Goal: Complete application form

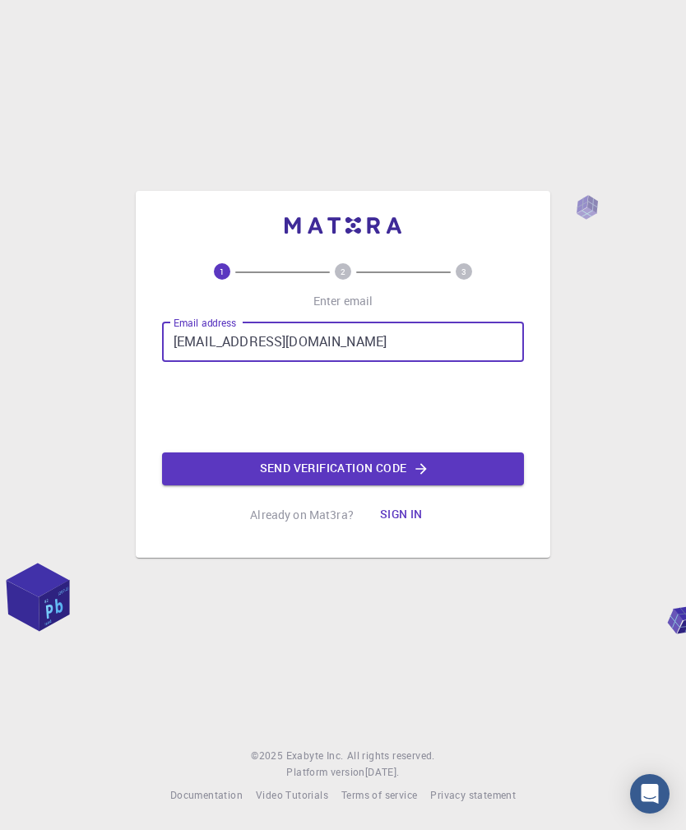
type input "[EMAIL_ADDRESS][DOMAIN_NAME]"
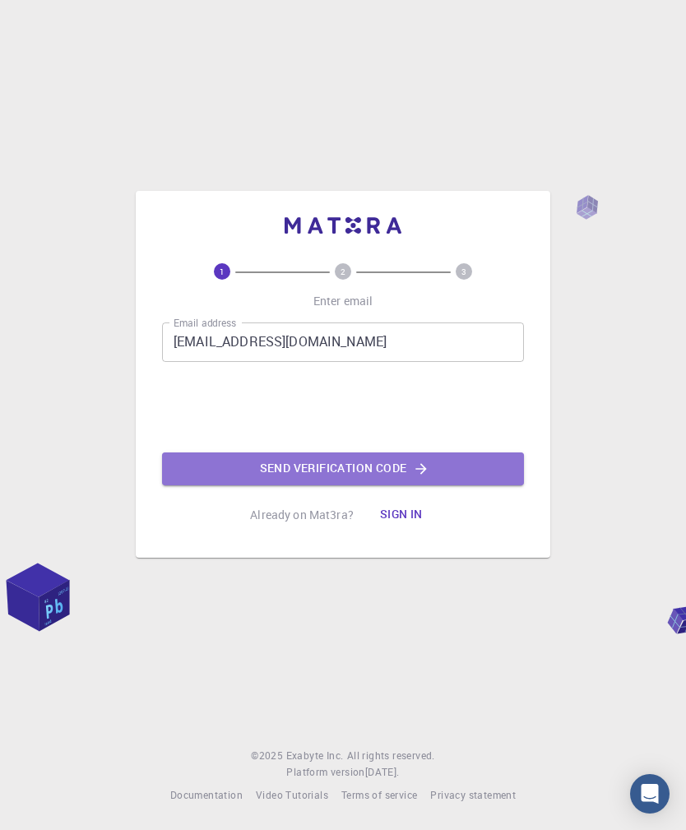
click at [325, 485] on button "Send verification code" at bounding box center [343, 469] width 362 height 33
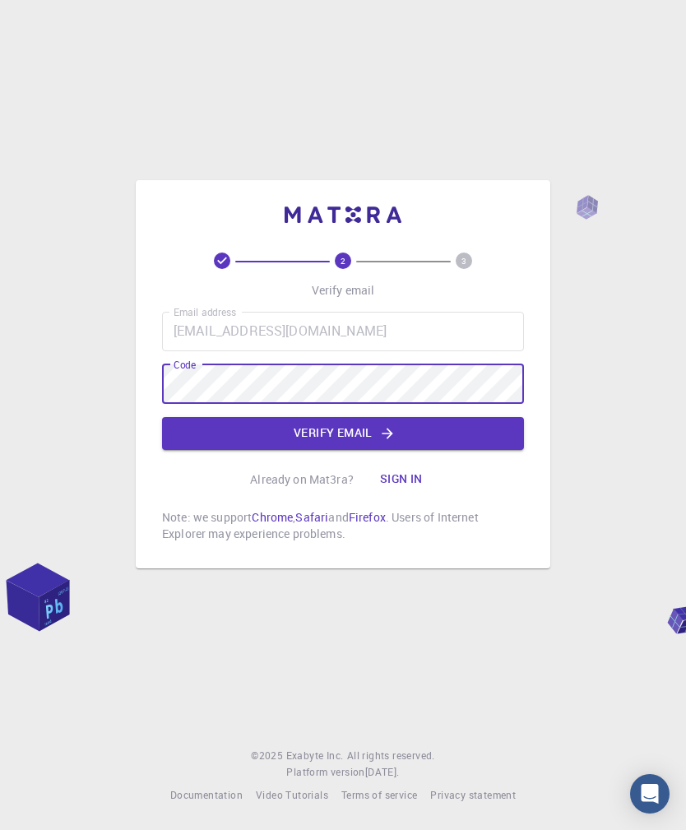
click at [341, 450] on button "Verify email" at bounding box center [343, 433] width 362 height 33
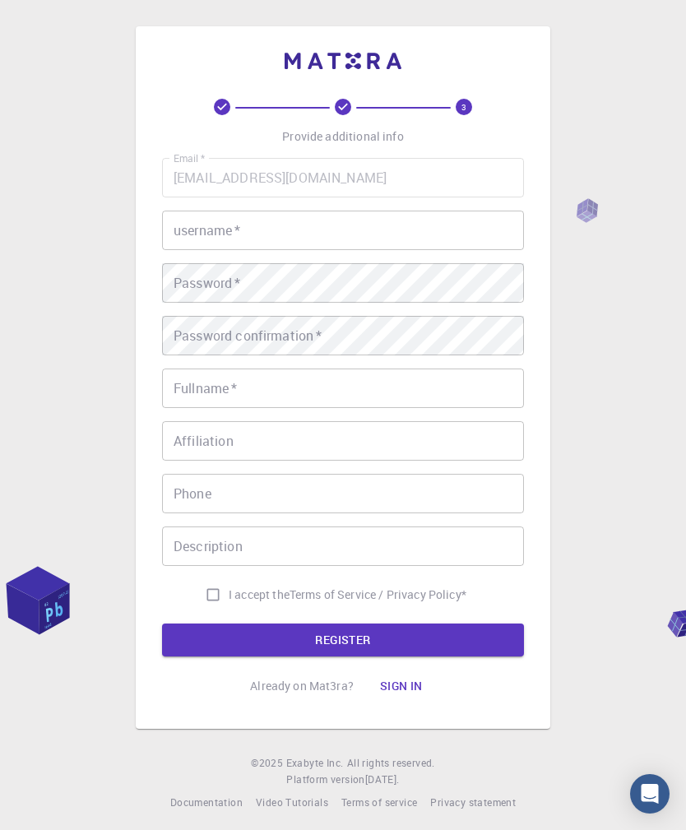
click at [250, 250] on input "username   *" at bounding box center [343, 230] width 362 height 39
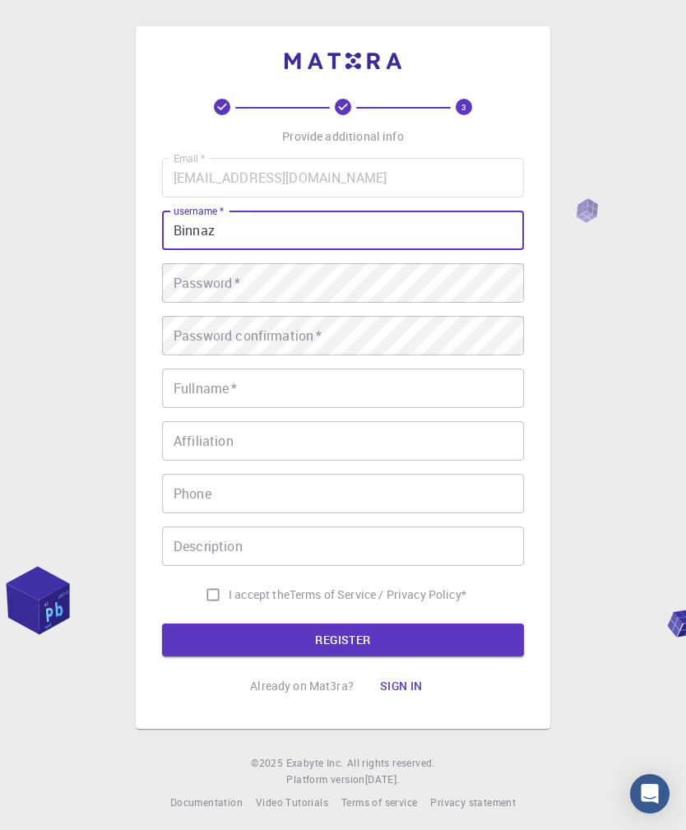
type input "Binnaz"
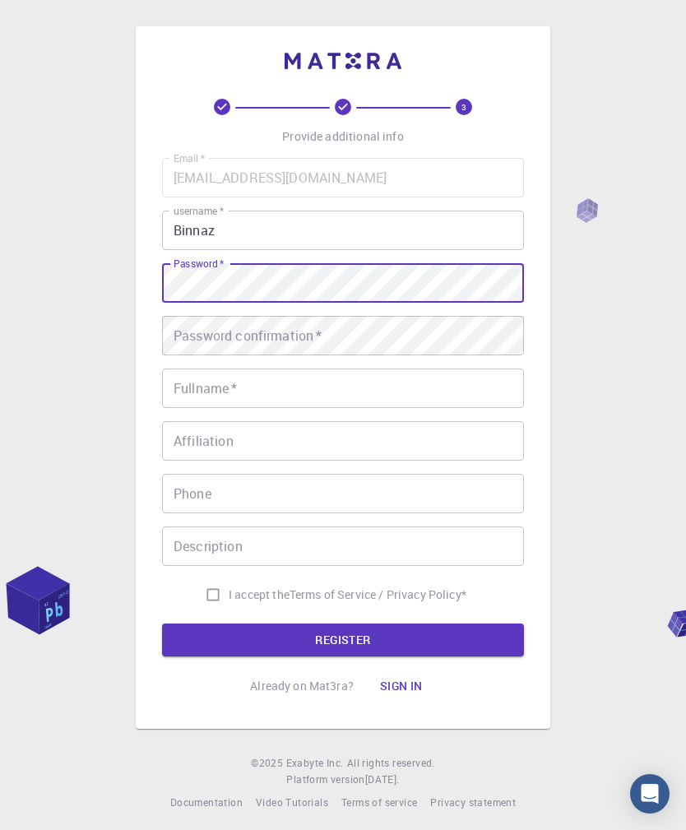
click at [252, 354] on div "Password confirmation   * Password confirmation   *" at bounding box center [343, 335] width 362 height 39
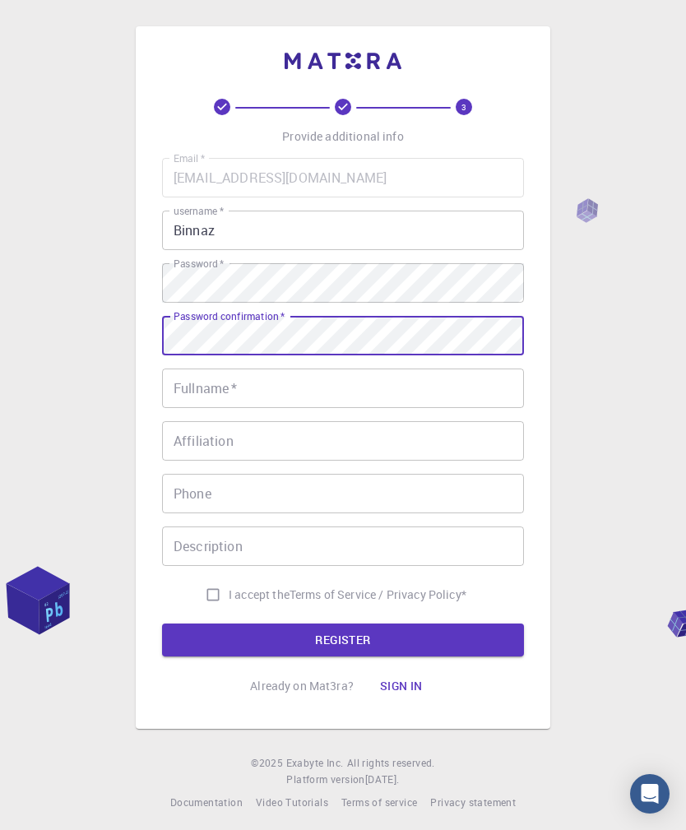
click at [249, 402] on input "Fullname   *" at bounding box center [343, 388] width 362 height 39
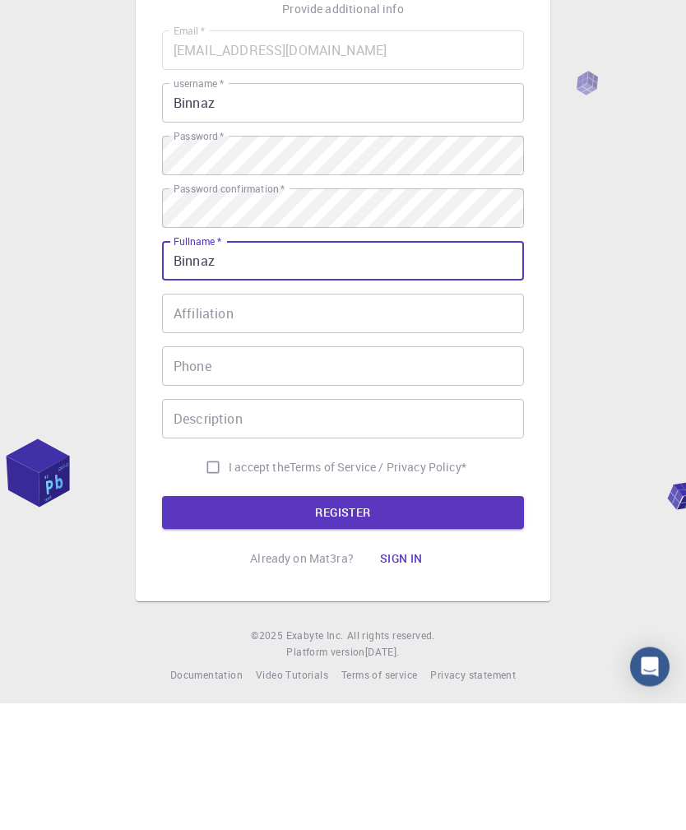
type input "Binnaz"
click at [273, 474] on input "Phone" at bounding box center [343, 493] width 362 height 39
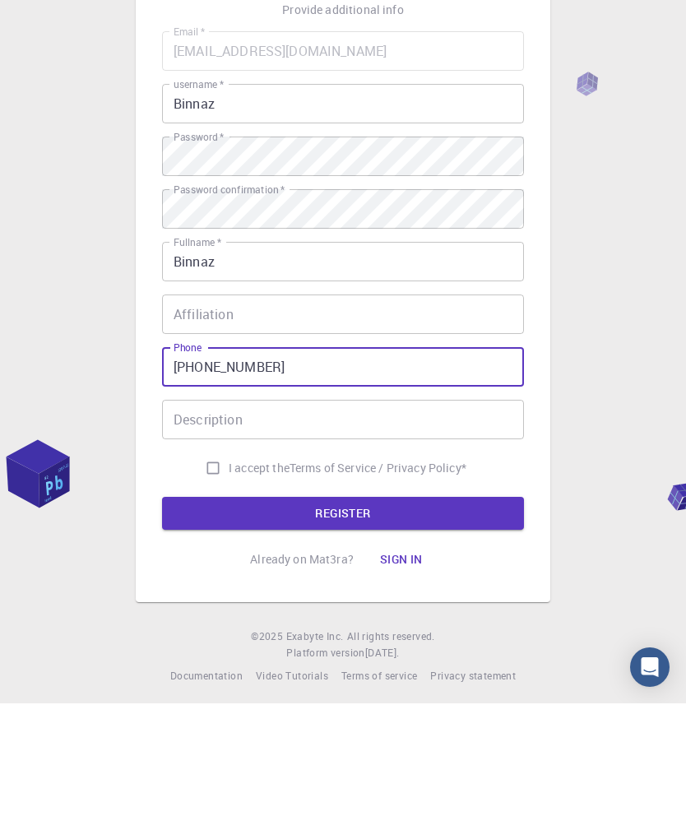
type input "[PHONE_NUMBER]"
click at [208, 579] on input "I accept the Terms of Service / Privacy Policy *" at bounding box center [212, 594] width 31 height 31
checkbox input "true"
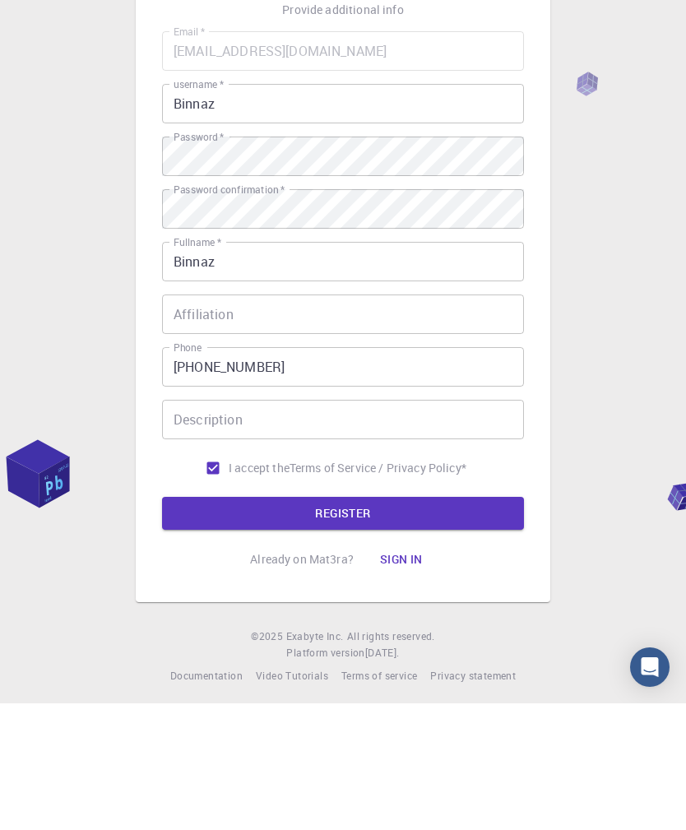
scroll to position [53, 0]
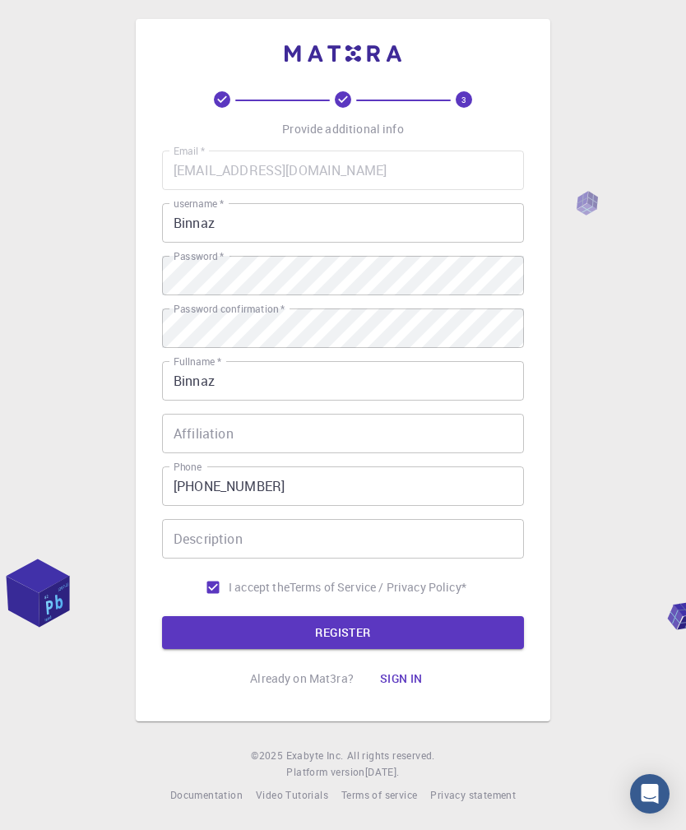
click at [276, 361] on input "Binnaz" at bounding box center [343, 380] width 362 height 39
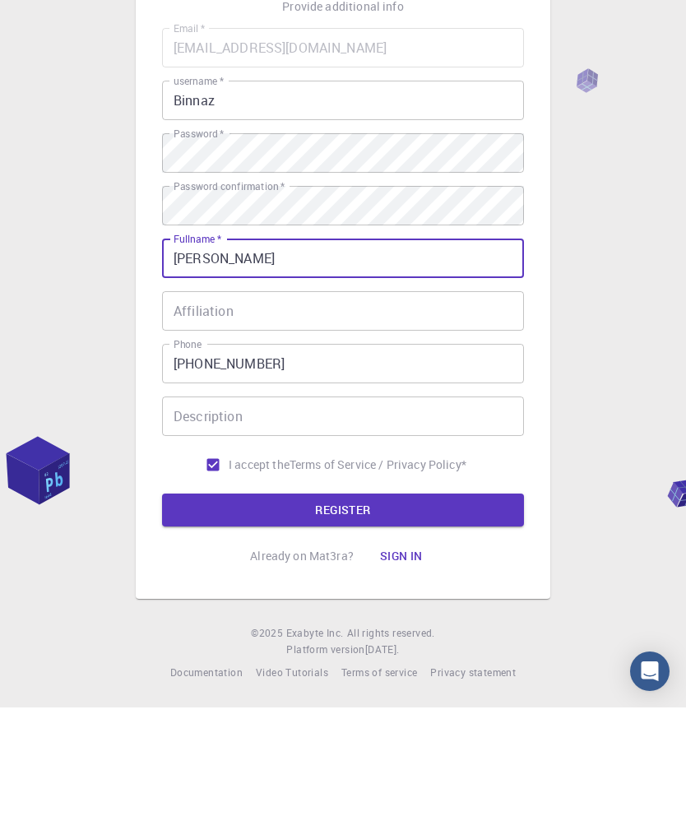
type input "[PERSON_NAME]"
click at [342, 616] on button "REGISTER" at bounding box center [343, 632] width 362 height 33
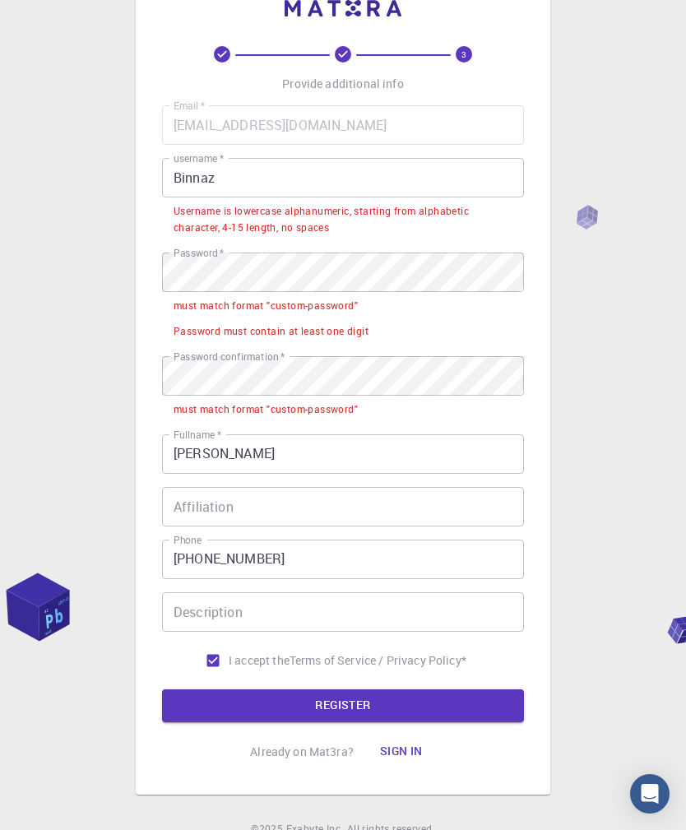
click at [231, 180] on input "Binnaz" at bounding box center [343, 177] width 362 height 39
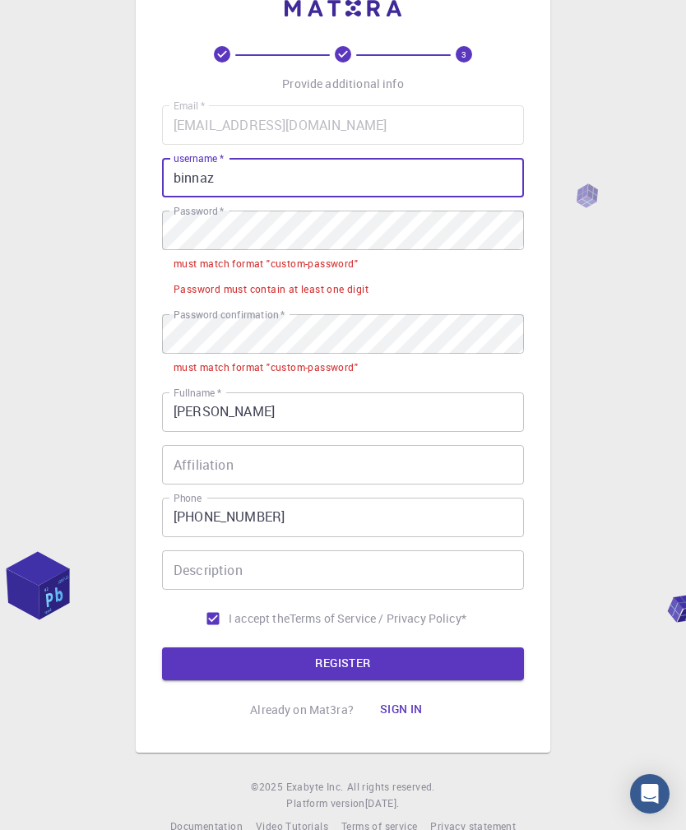
type input "binnaz"
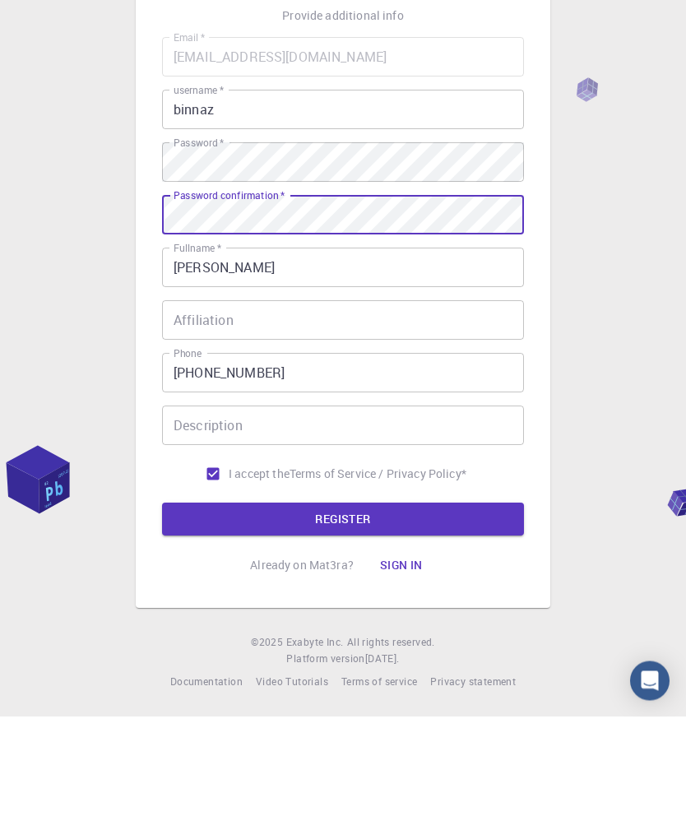
click at [387, 616] on button "REGISTER" at bounding box center [343, 632] width 362 height 33
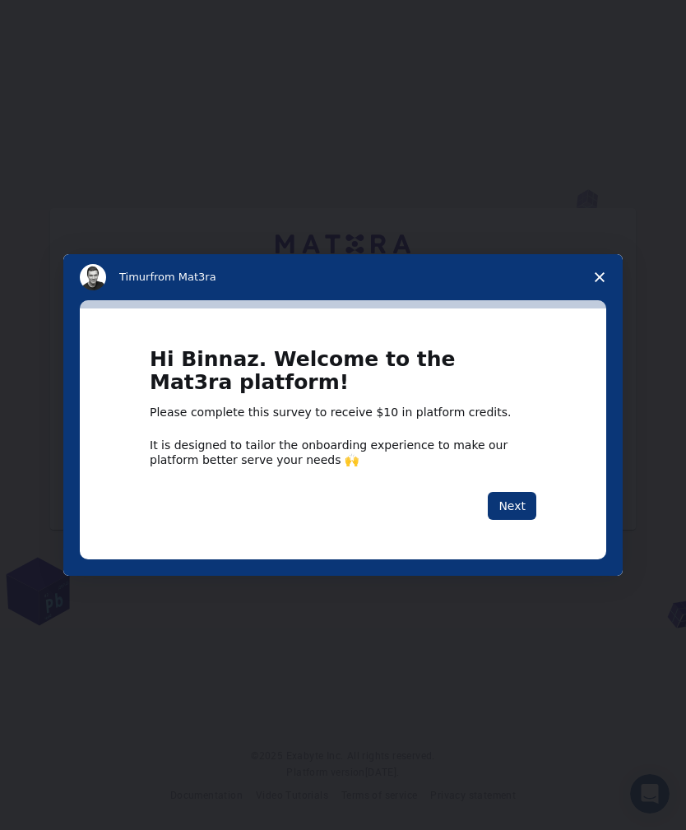
click at [515, 499] on button "Next" at bounding box center [512, 506] width 49 height 28
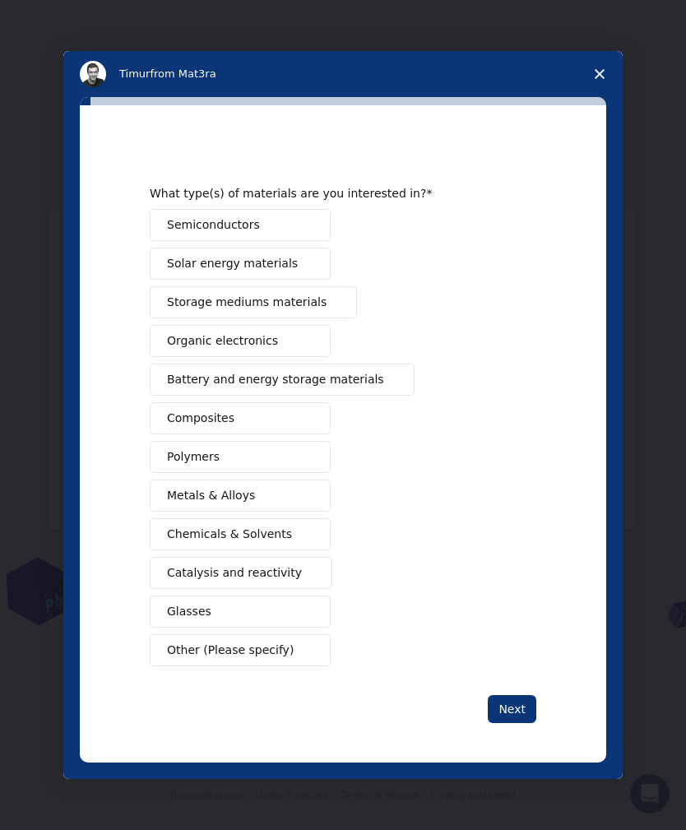
click at [327, 378] on span "Battery and energy storage materials" at bounding box center [275, 379] width 217 height 17
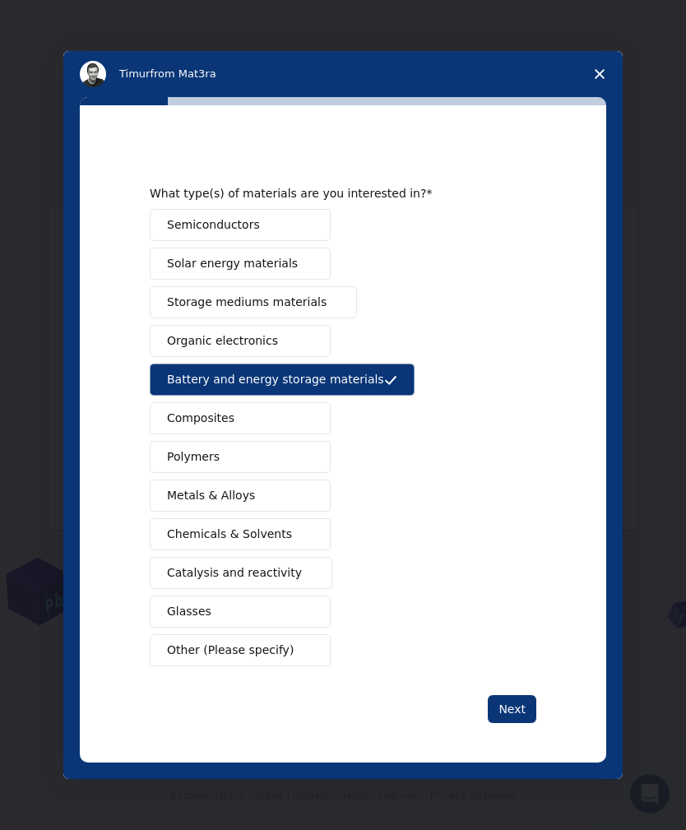
click at [283, 265] on span "Solar energy materials" at bounding box center [232, 263] width 131 height 17
click at [265, 492] on button "Metals & Alloys" at bounding box center [240, 496] width 181 height 32
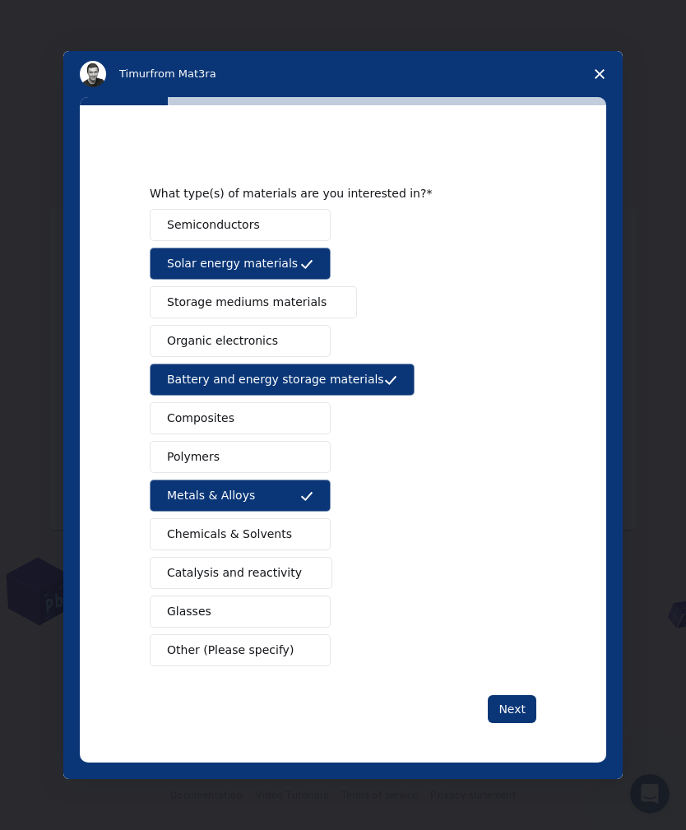
click at [285, 415] on button "Composites" at bounding box center [240, 418] width 181 height 32
click at [513, 709] on button "Next" at bounding box center [512, 709] width 49 height 28
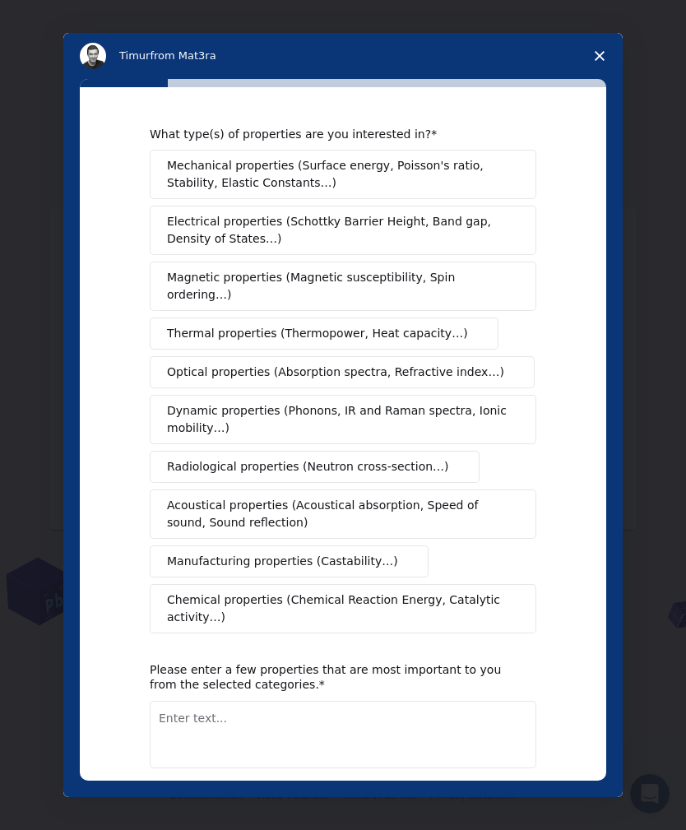
click at [393, 225] on span "Electrical properties (Schottky Barrier Height, Band gap, Density of States…)" at bounding box center [338, 230] width 342 height 35
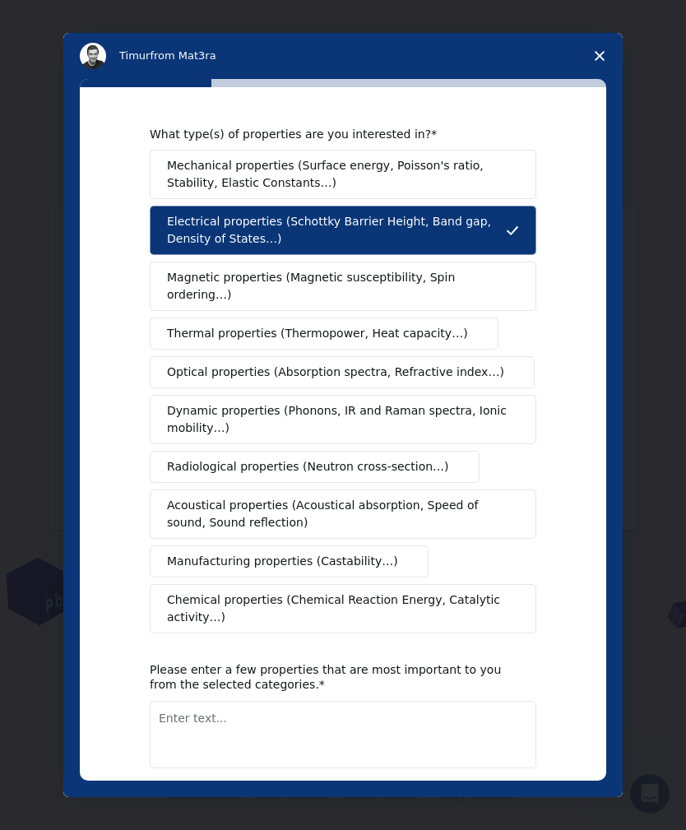
click at [396, 364] on span "Optical properties (Absorption spectra, Refractive index…)" at bounding box center [335, 372] width 337 height 17
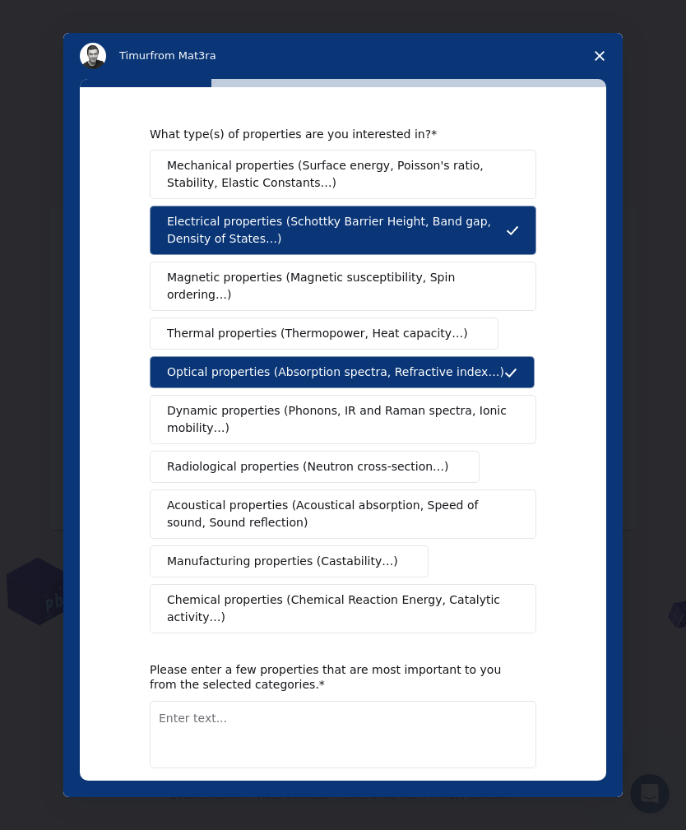
click at [463, 278] on span "Magnetic properties (Magnetic susceptibility, Spin ordering…)" at bounding box center [337, 286] width 340 height 35
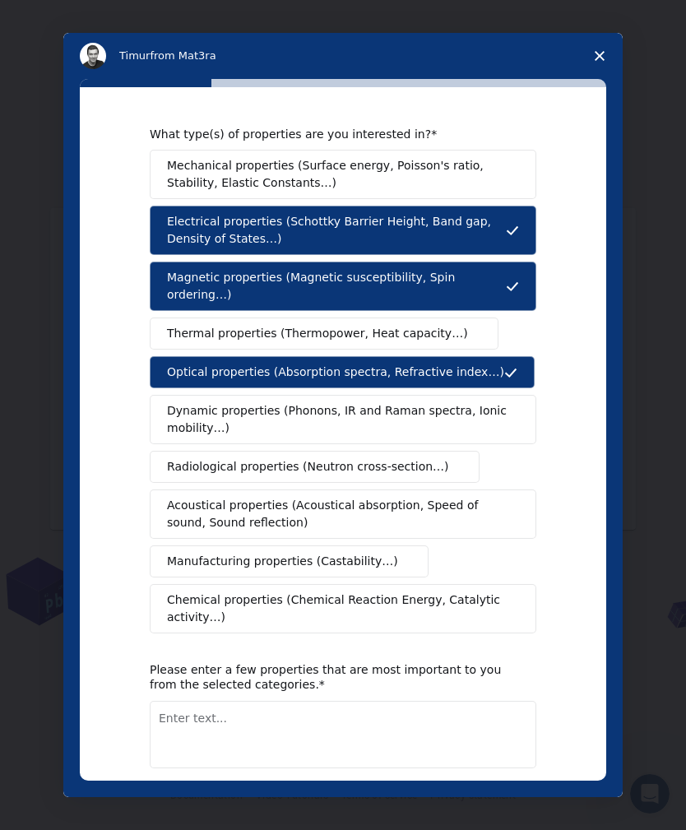
click at [220, 710] on textarea "Enter text..." at bounding box center [343, 734] width 387 height 67
click at [211, 750] on textarea "Enter text..." at bounding box center [343, 734] width 387 height 67
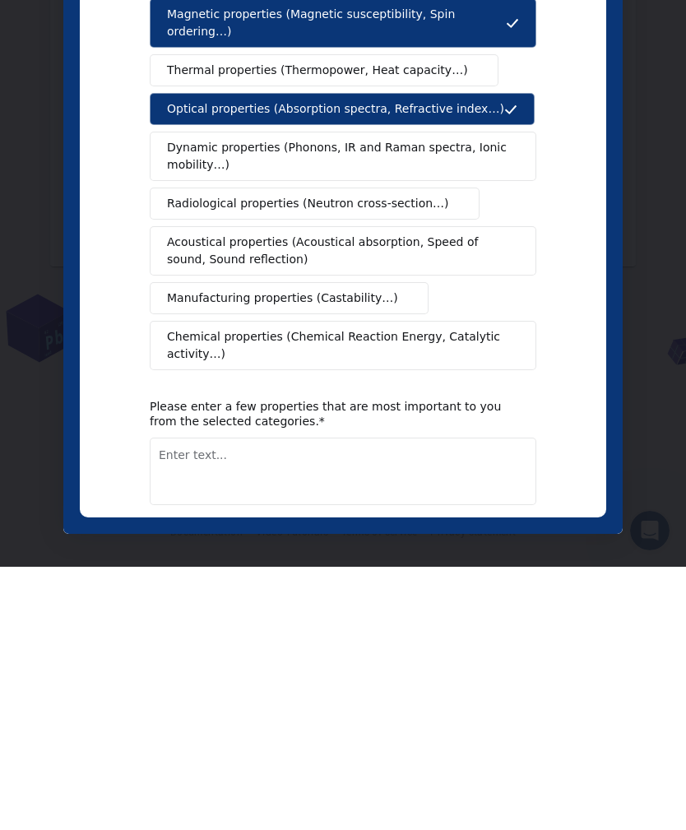
scroll to position [0, 0]
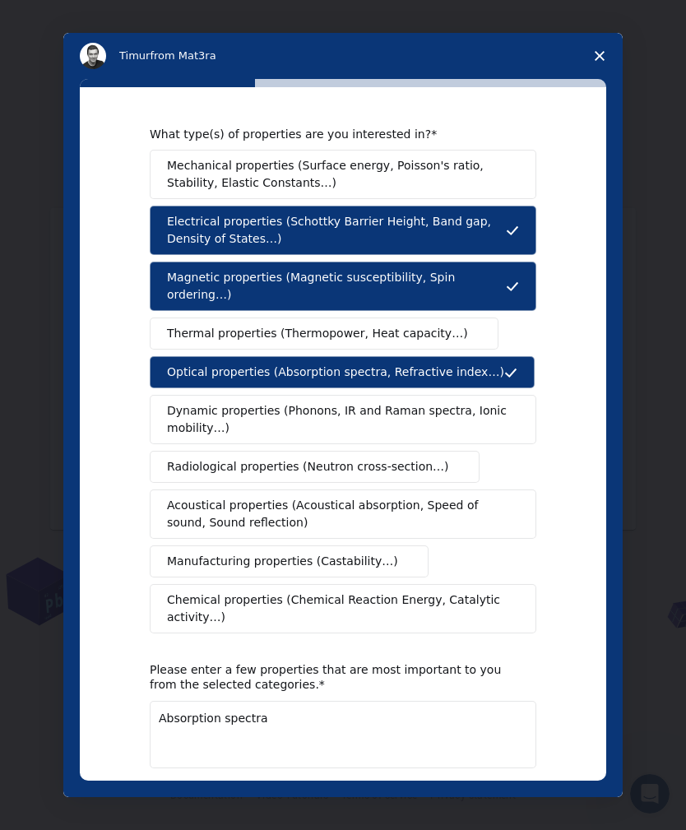
click at [293, 706] on textarea "Absorption spectra" at bounding box center [343, 734] width 387 height 67
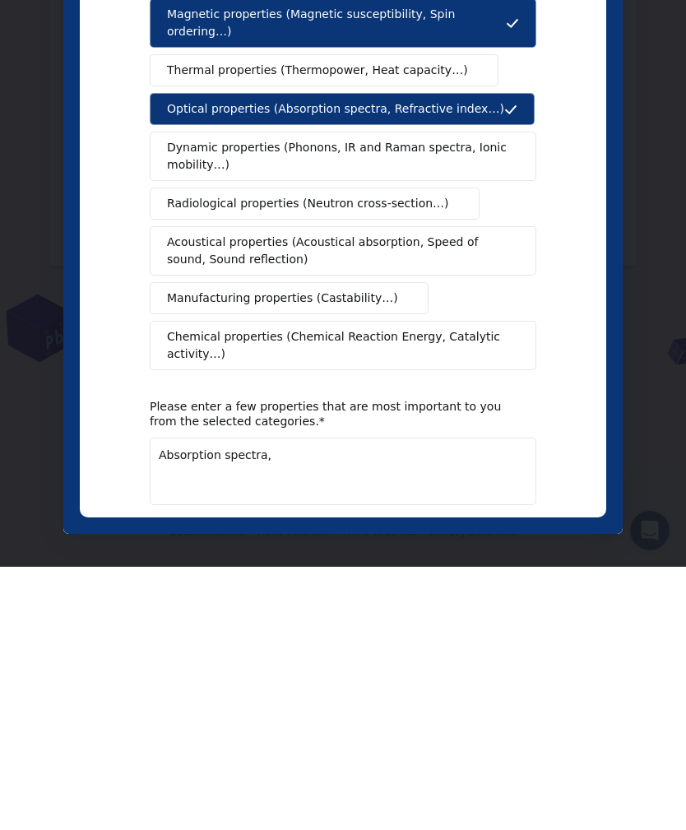
paste textarea "Transmittance and Transmission coefficient"
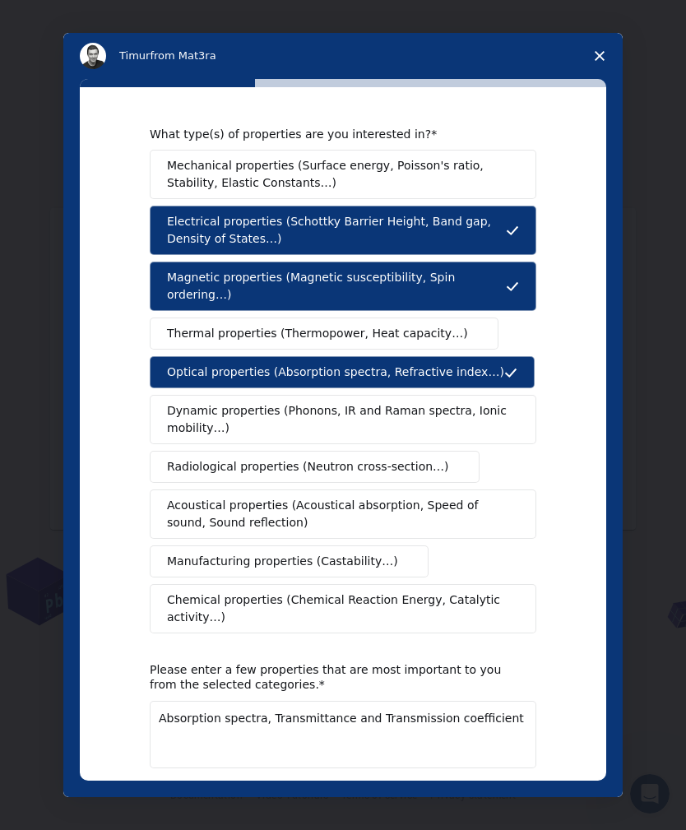
click at [515, 706] on textarea "Absorption spectra, Transmittance and Transmission coefficient" at bounding box center [343, 734] width 387 height 67
click at [507, 701] on textarea "Absorption spectra, Transmittance and Transmission coefficient" at bounding box center [343, 734] width 387 height 67
click at [249, 722] on textarea "Absorption spectra, Transmittance and Transmission coefficient, Band gap," at bounding box center [343, 734] width 387 height 67
click at [323, 717] on textarea "Absorption spectra, Transmittance and Transmission coefficient, Band gap, Super…" at bounding box center [343, 734] width 387 height 67
click at [393, 718] on textarea "Absorption spectra, Transmittance and Transmission coefficient, Band gap, Super…" at bounding box center [343, 734] width 387 height 67
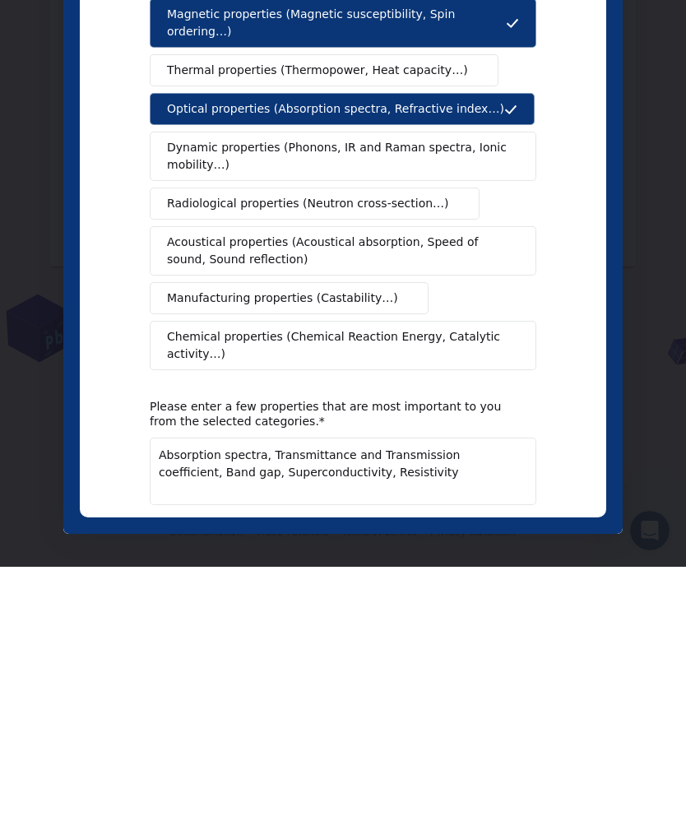
click at [564, 513] on div "What type(s) of properties are you interested in? Mechanical properties (Surfac…" at bounding box center [343, 171] width 527 height 694
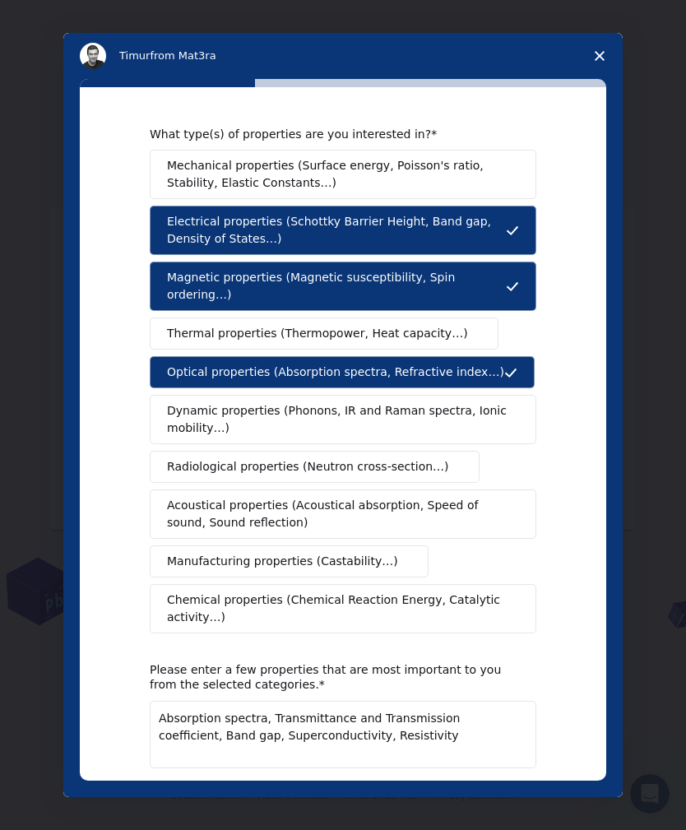
click at [344, 170] on span "Mechanical properties (Surface energy, Poisson's ratio, Stability, Elastic Cons…" at bounding box center [338, 174] width 343 height 35
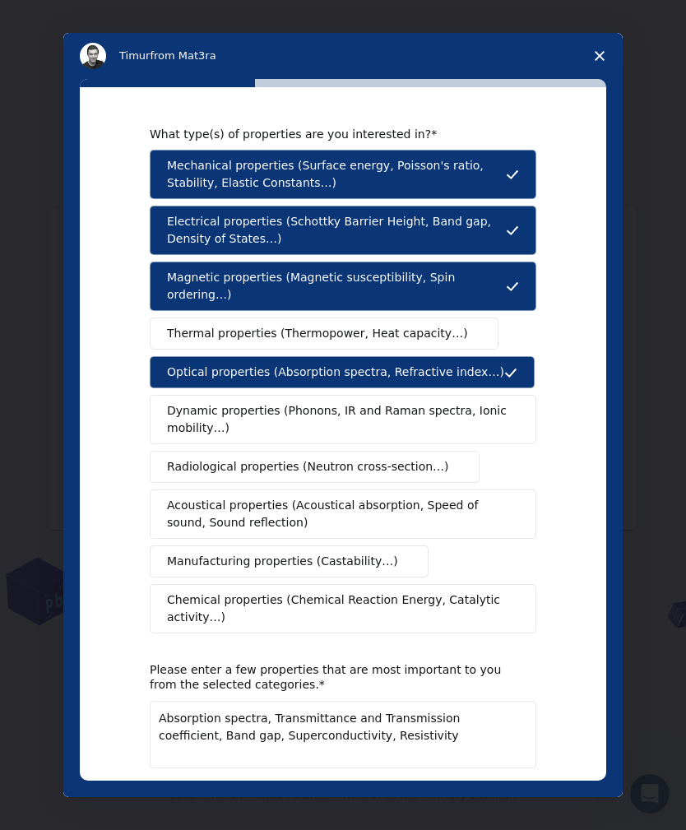
click at [402, 726] on textarea "Absorption spectra, Transmittance and Transmission coefficient, Band gap, Super…" at bounding box center [343, 734] width 387 height 67
click at [480, 716] on textarea "Absorption spectra, Transmittance and Transmission coefficient, Band gap, Super…" at bounding box center [343, 734] width 387 height 67
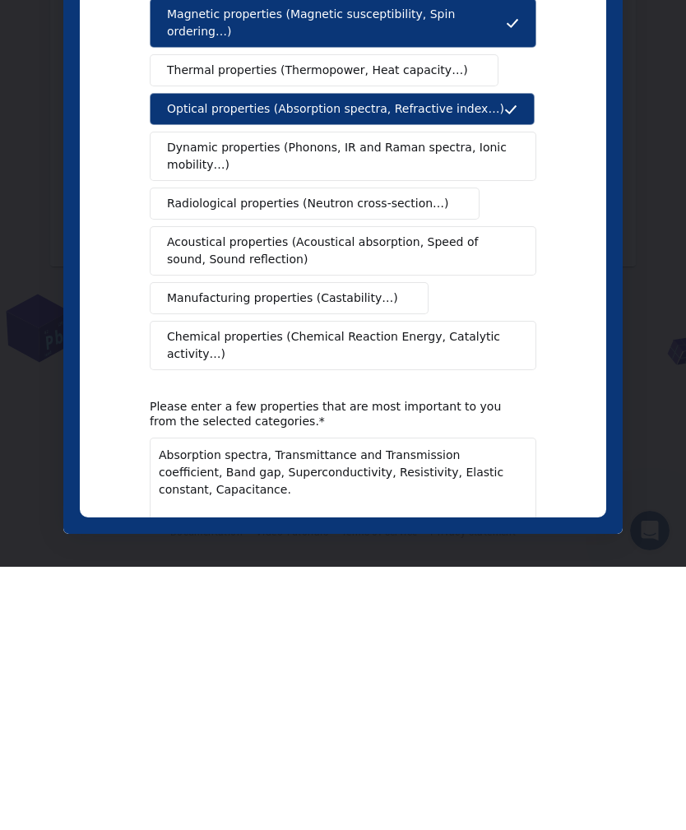
type textarea "Absorption spectra, Transmittance and Transmission coefficient, Band gap, Super…"
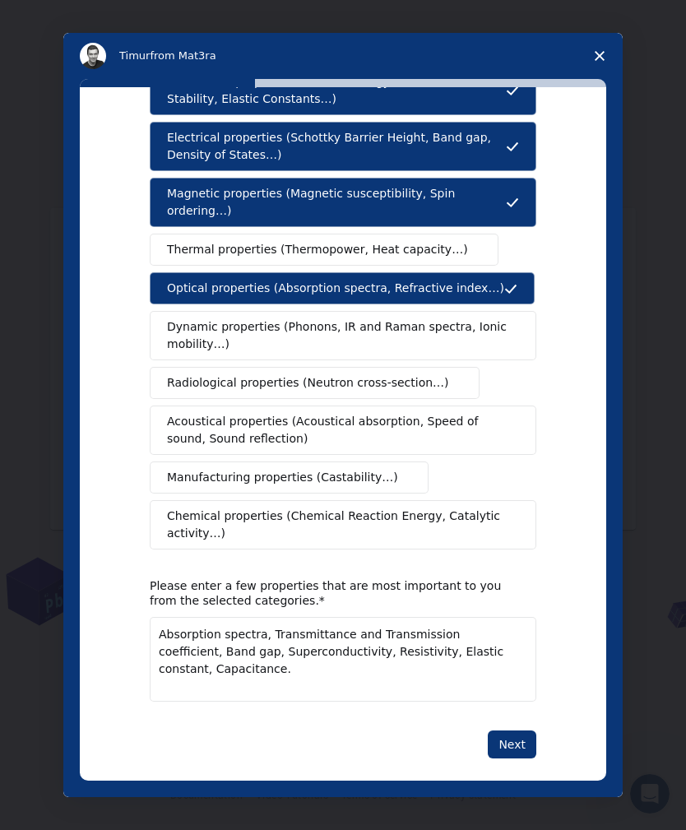
scroll to position [83, 0]
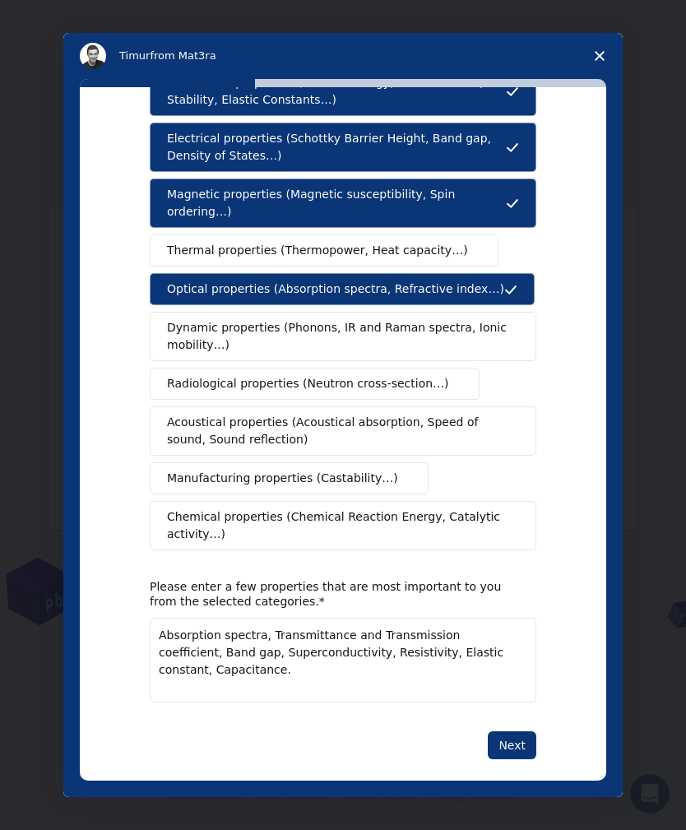
click at [506, 732] on button "Next" at bounding box center [512, 746] width 49 height 28
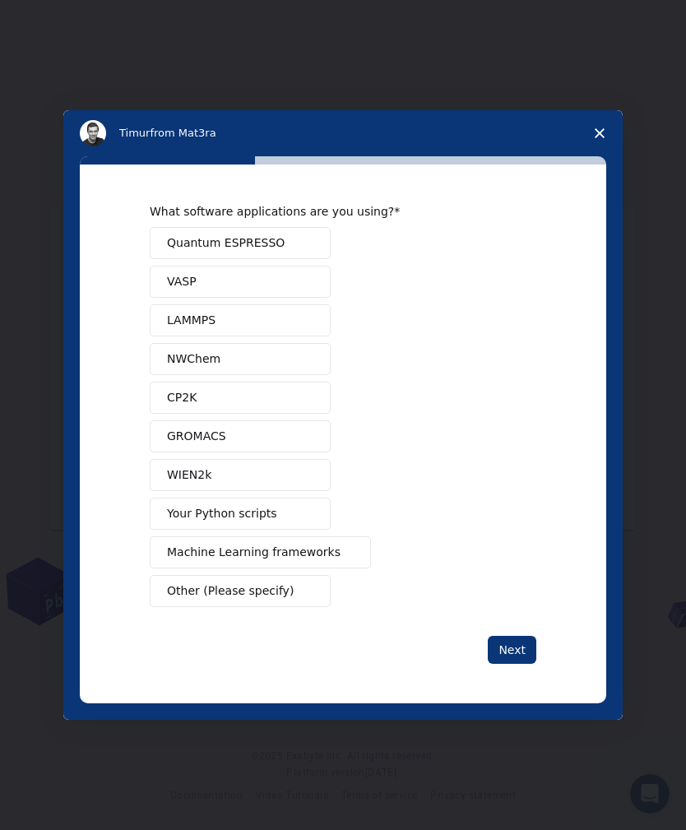
scroll to position [0, 0]
click at [270, 518] on span "Your Python scripts" at bounding box center [222, 513] width 110 height 17
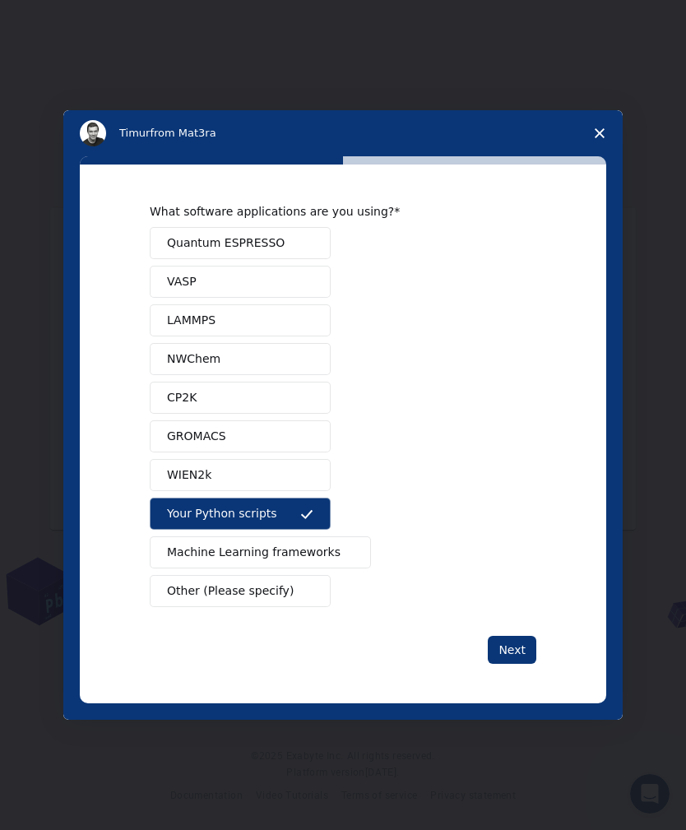
click at [290, 240] on button "Quantum ESPRESSO" at bounding box center [240, 243] width 181 height 32
click at [306, 515] on icon "Intercom messenger" at bounding box center [306, 514] width 13 height 13
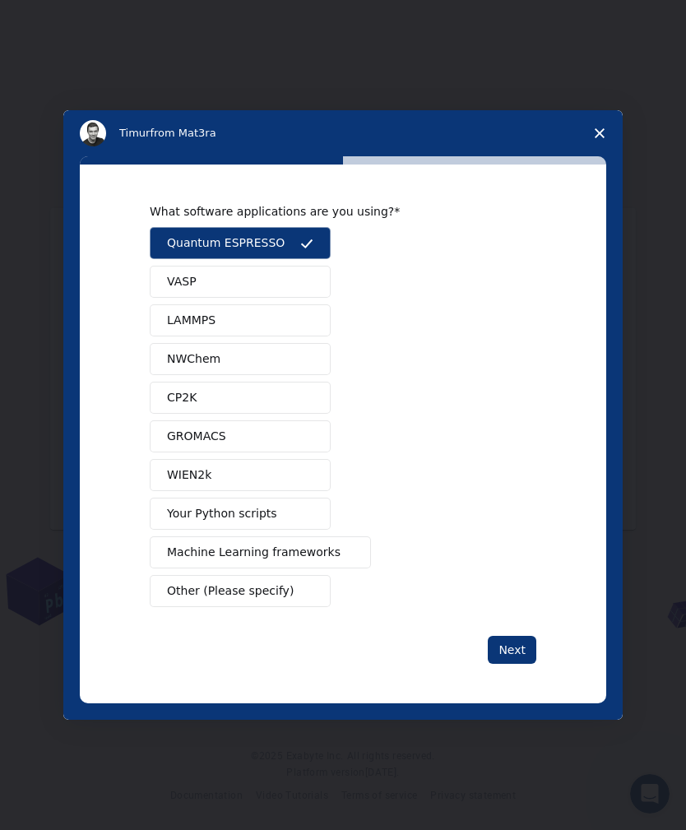
click at [290, 242] on button "Quantum ESPRESSO" at bounding box center [240, 243] width 181 height 32
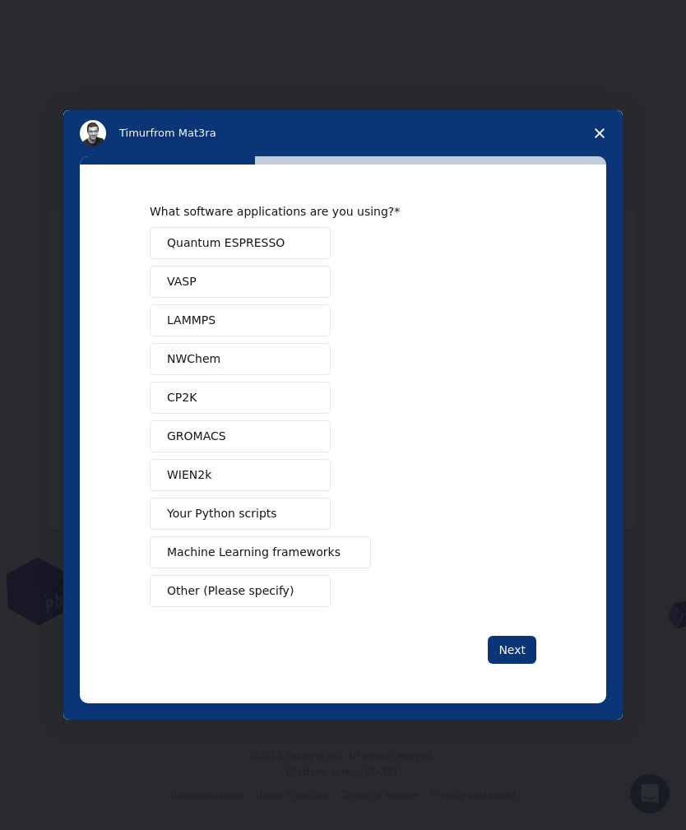
click at [513, 648] on button "Next" at bounding box center [512, 650] width 49 height 28
